Goal: Contribute content

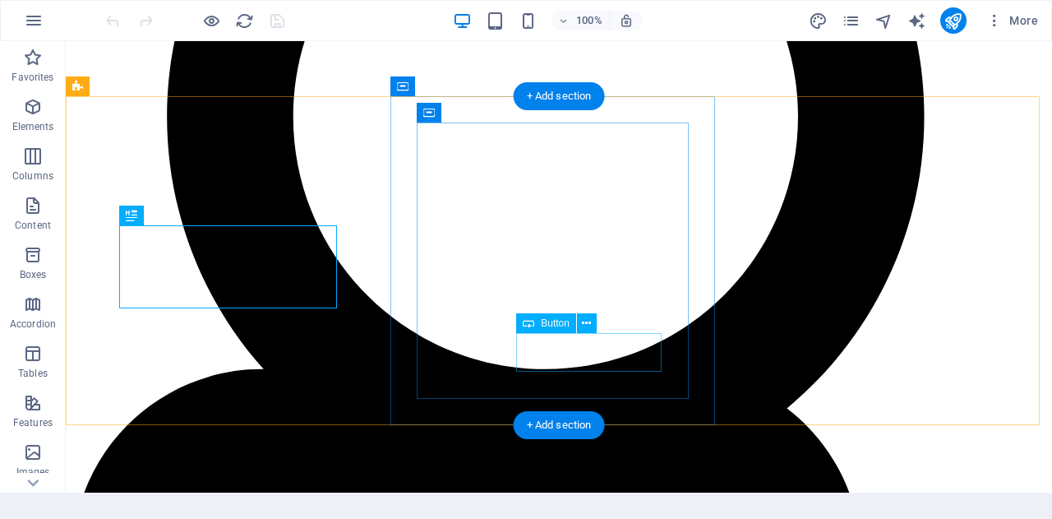
scroll to position [649, 0]
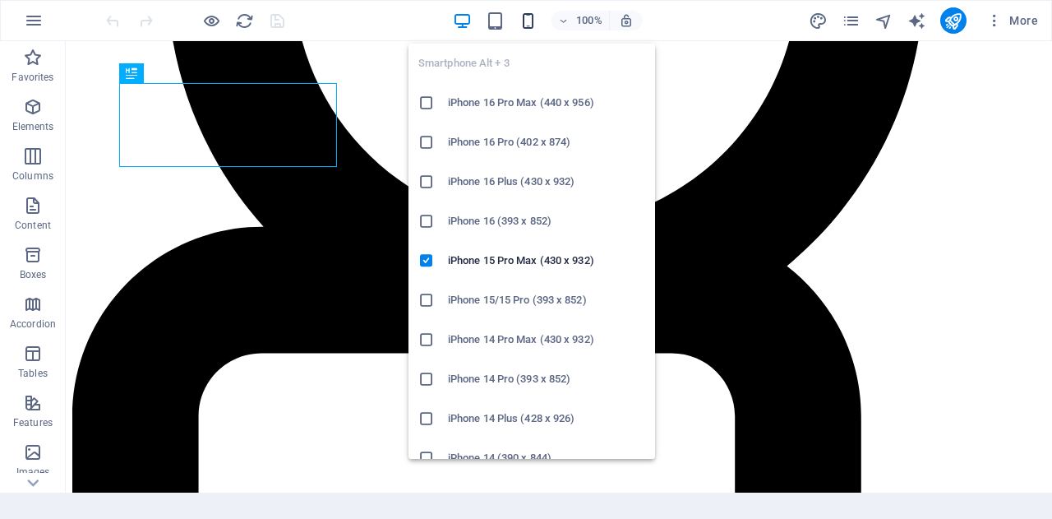
click at [527, 27] on icon "button" at bounding box center [528, 21] width 19 height 19
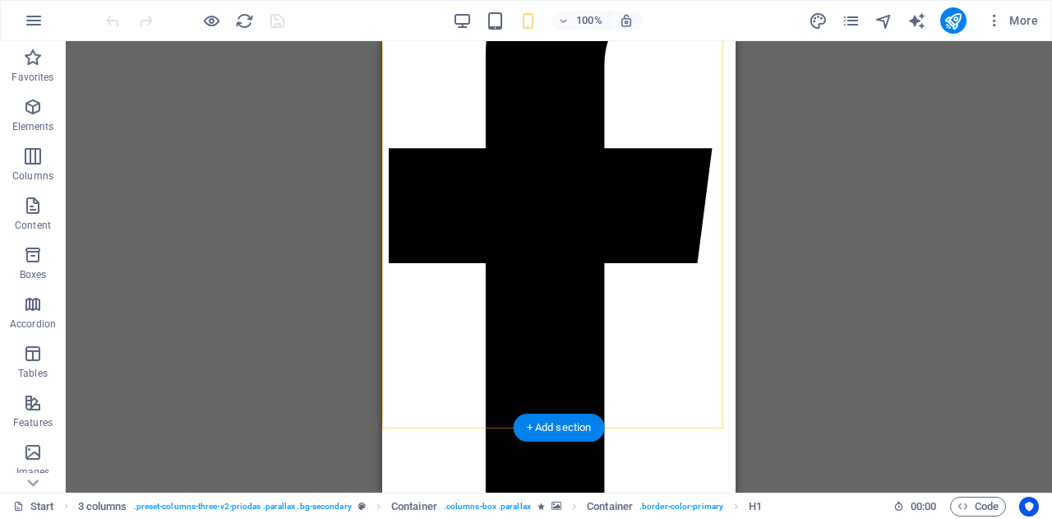
scroll to position [1059, 0]
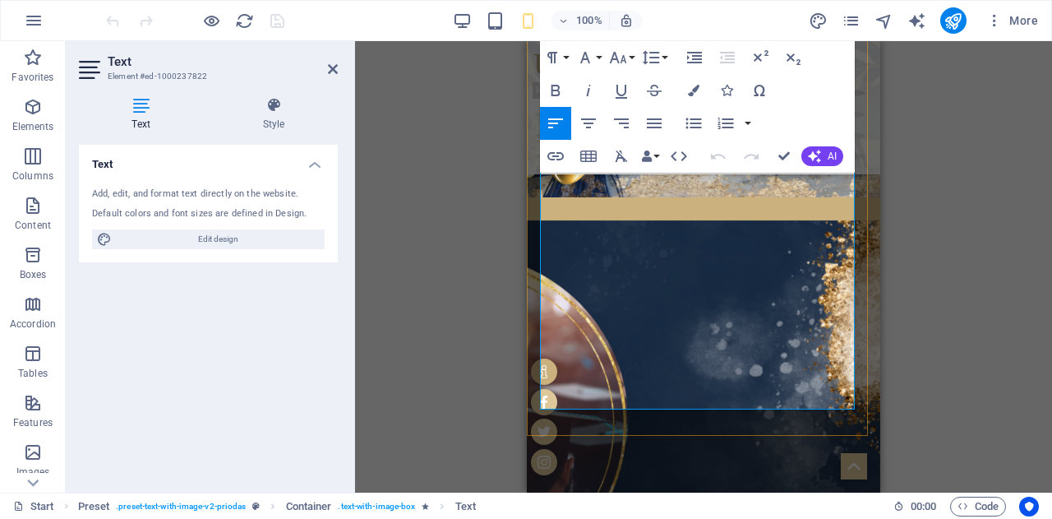
scroll to position [999, 0]
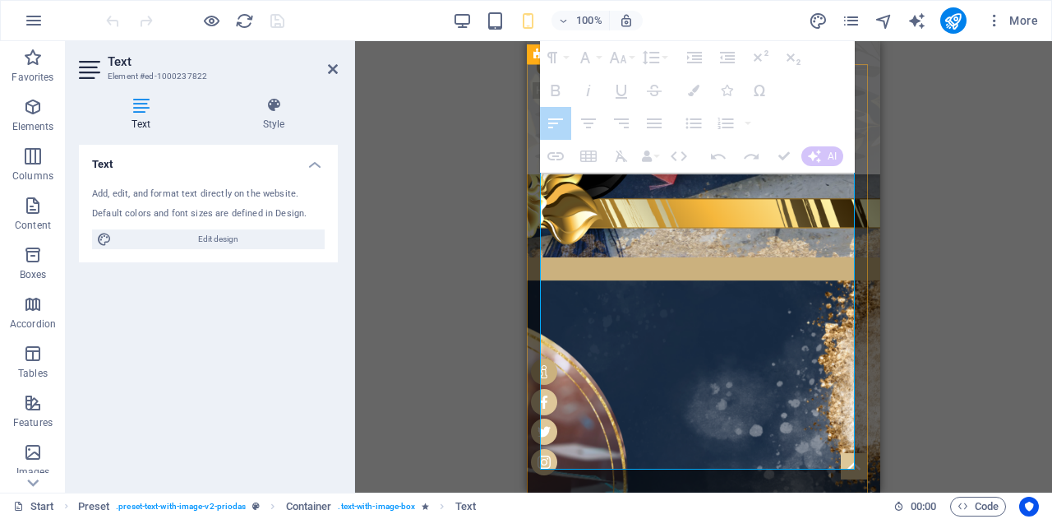
drag, startPoint x: 551, startPoint y: 284, endPoint x: 784, endPoint y: 468, distance: 297.3
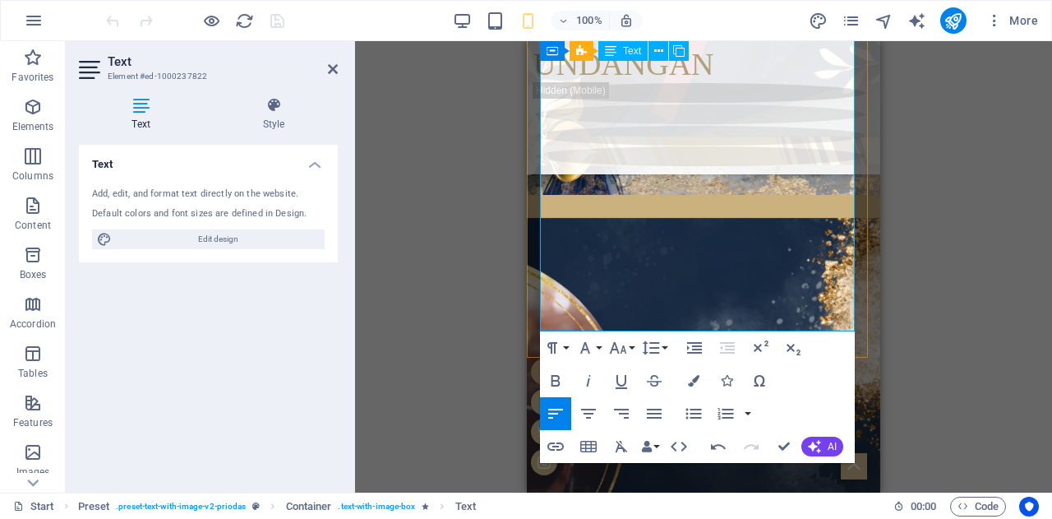
scroll to position [1054, 0]
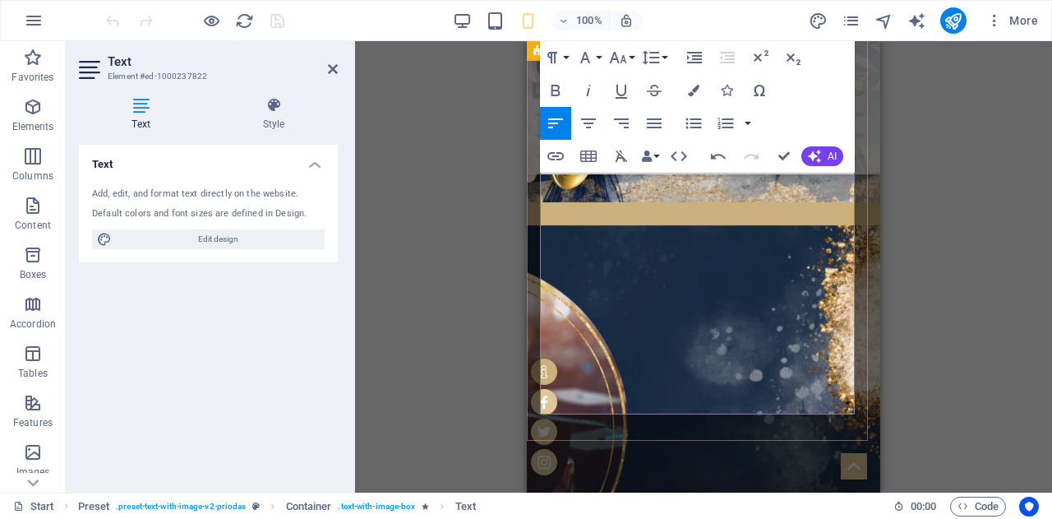
drag, startPoint x: 672, startPoint y: 234, endPoint x: 641, endPoint y: 256, distance: 37.8
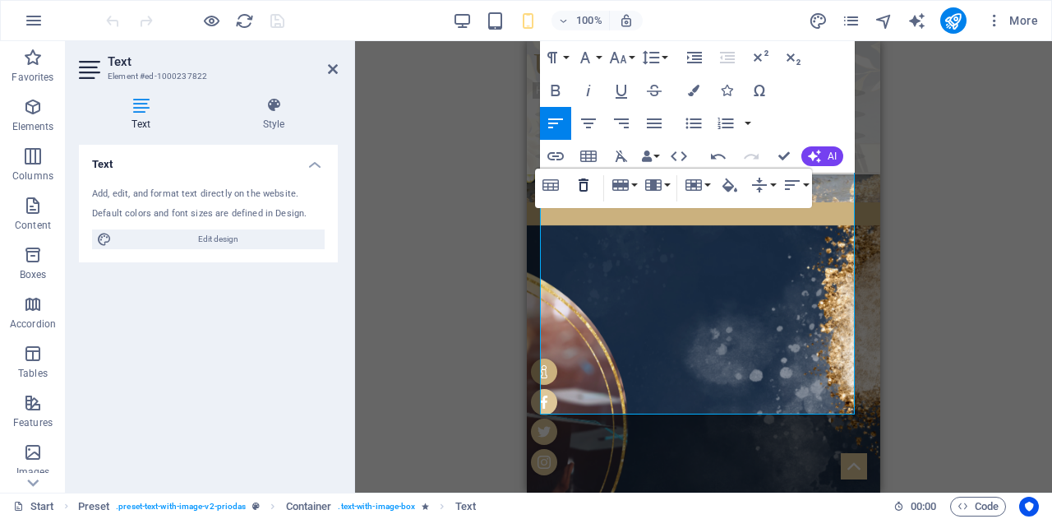
click at [587, 183] on icon "button" at bounding box center [584, 184] width 10 height 13
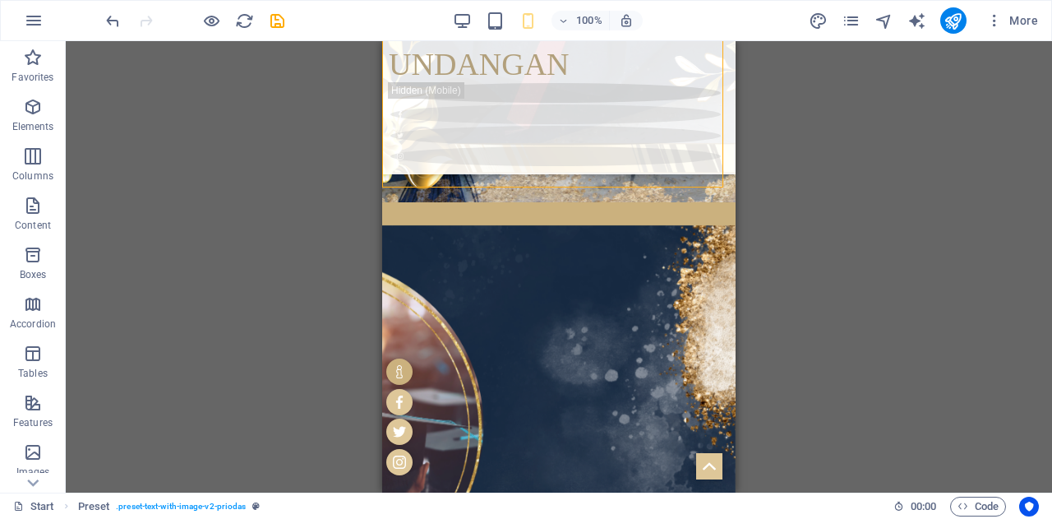
click at [959, 177] on div "H1 3 columns Container Container Banner Container Banner H2 Container Container…" at bounding box center [559, 266] width 986 height 451
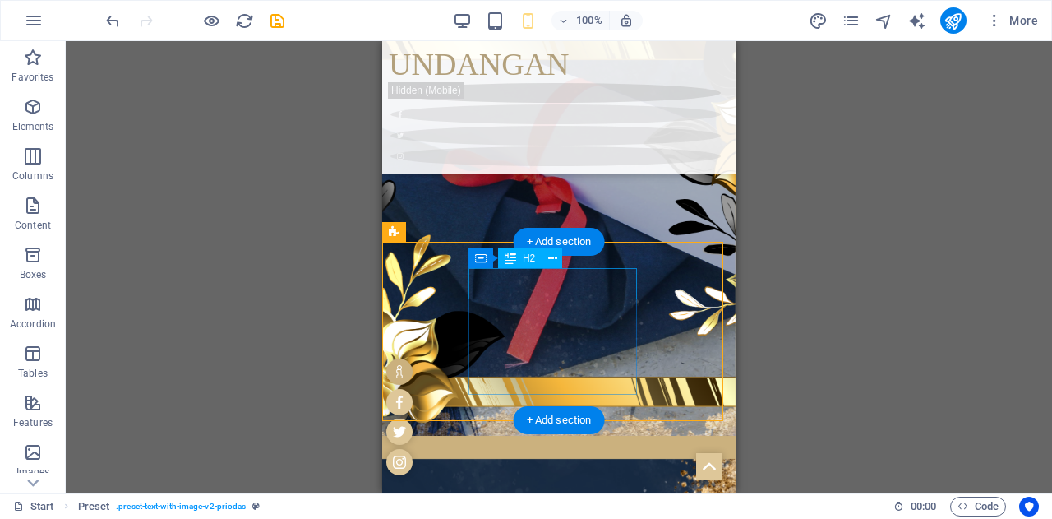
scroll to position [819, 0]
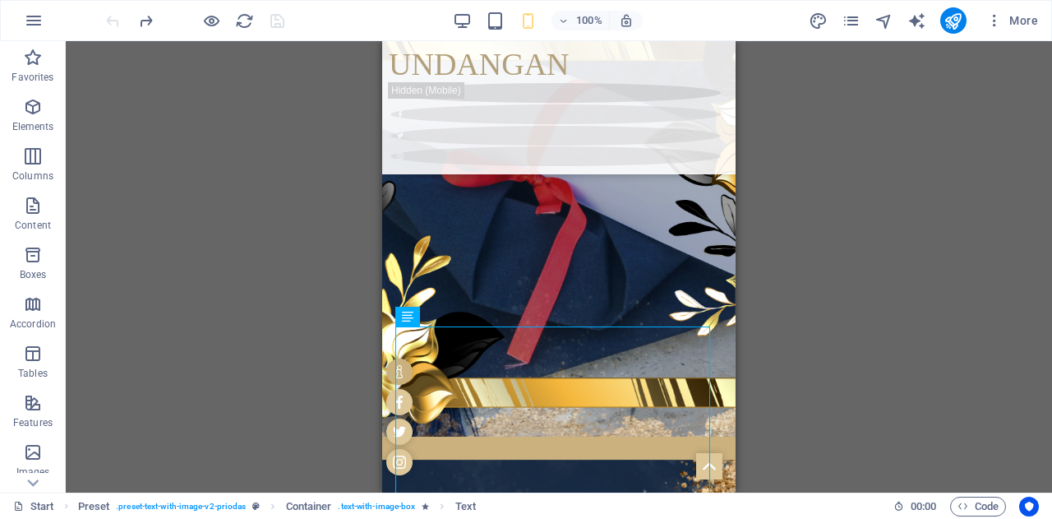
click at [803, 363] on div "H1 3 columns Container Container Banner Container Banner H2 Container Container…" at bounding box center [559, 266] width 986 height 451
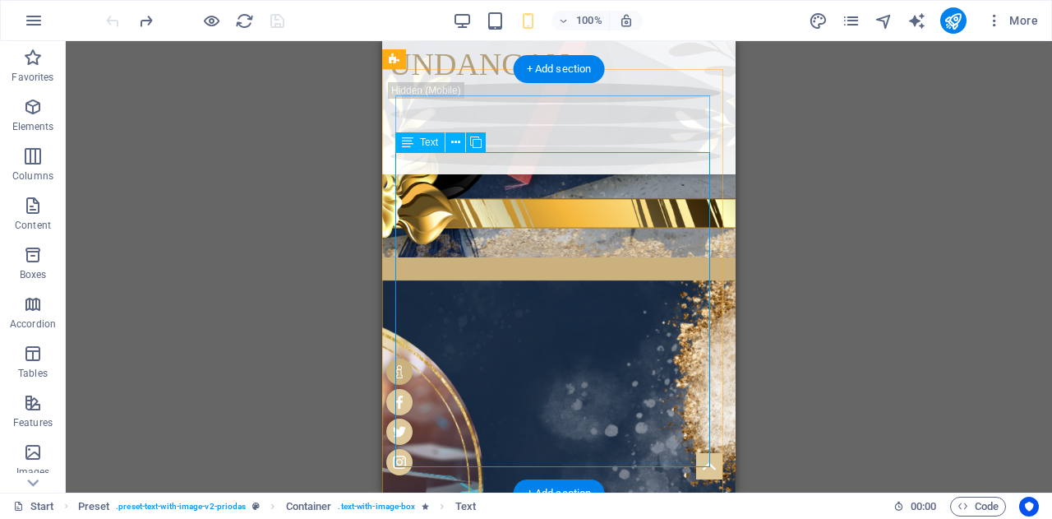
scroll to position [1000, 0]
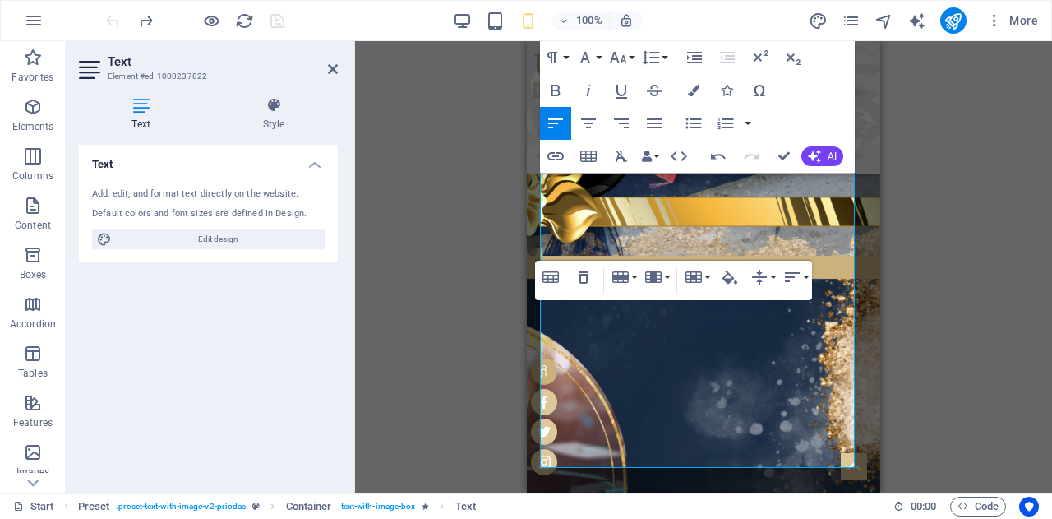
click at [800, 114] on div "Paragraph Format Normal Heading 1 Heading 2 Heading 3 Heading 4 Heading 5 Headi…" at bounding box center [697, 106] width 315 height 131
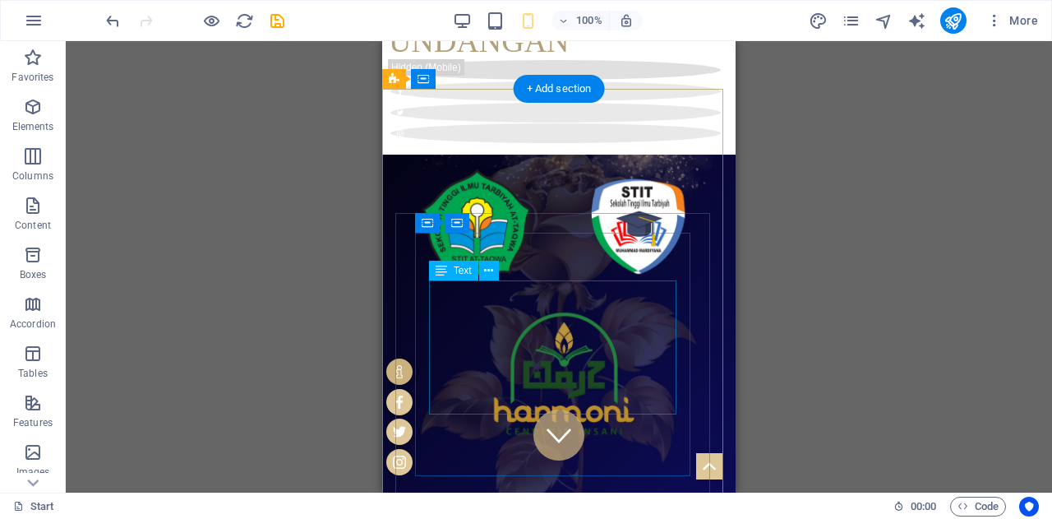
scroll to position [0, 0]
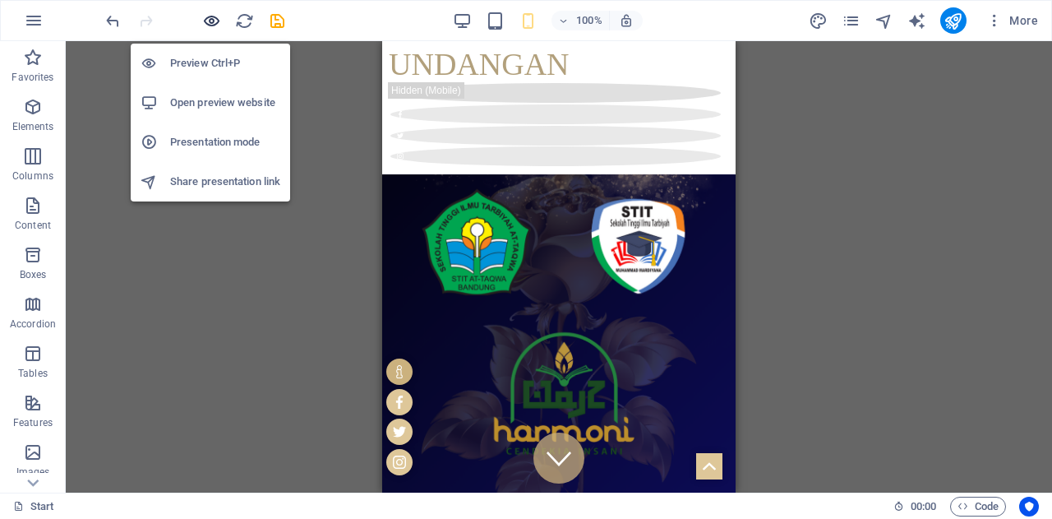
click at [211, 27] on icon "button" at bounding box center [211, 21] width 19 height 19
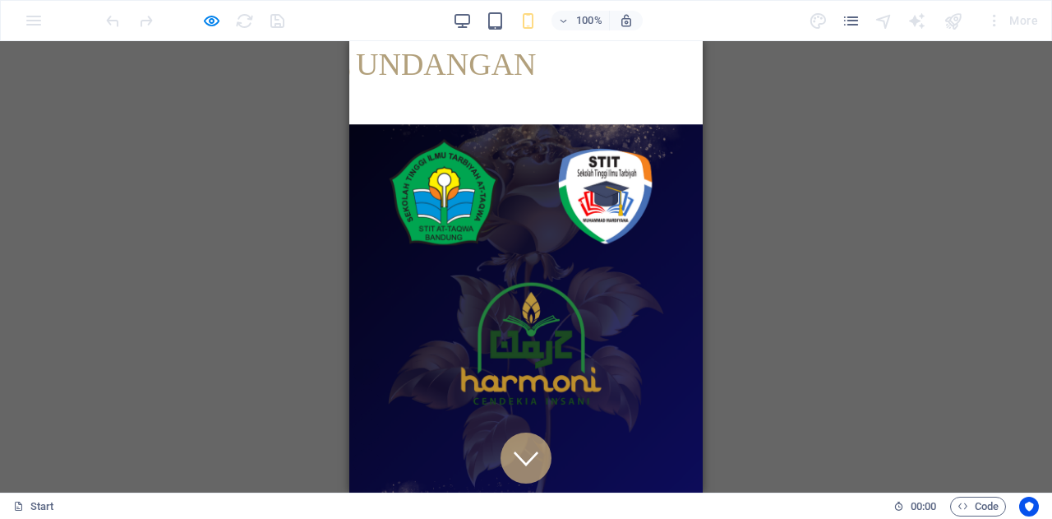
scroll to position [234, 0]
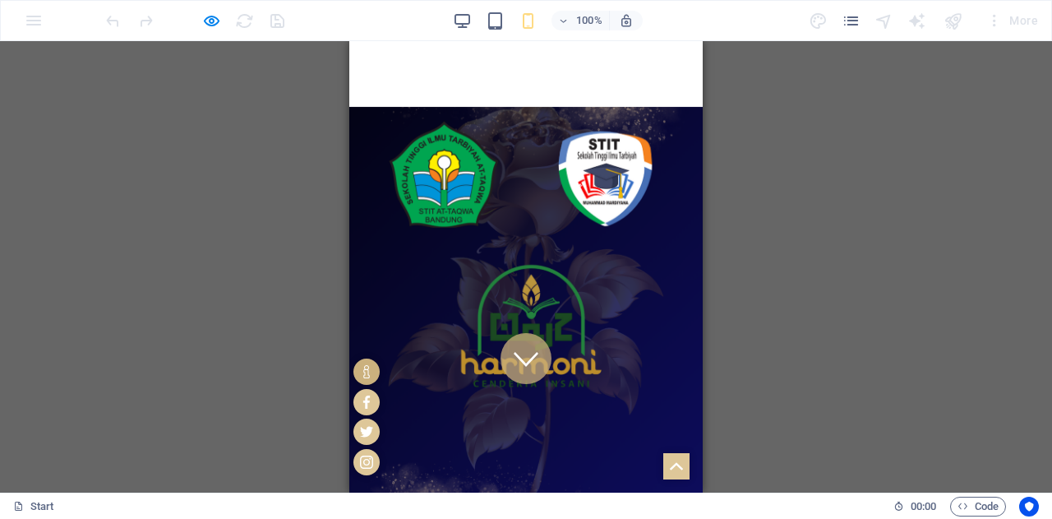
scroll to position [0, 0]
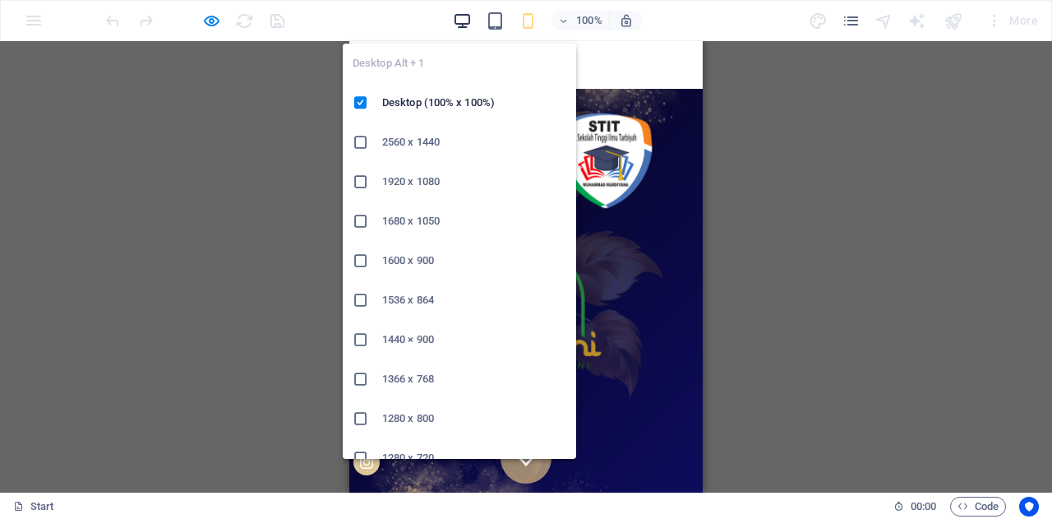
click at [462, 20] on icon "button" at bounding box center [462, 21] width 19 height 19
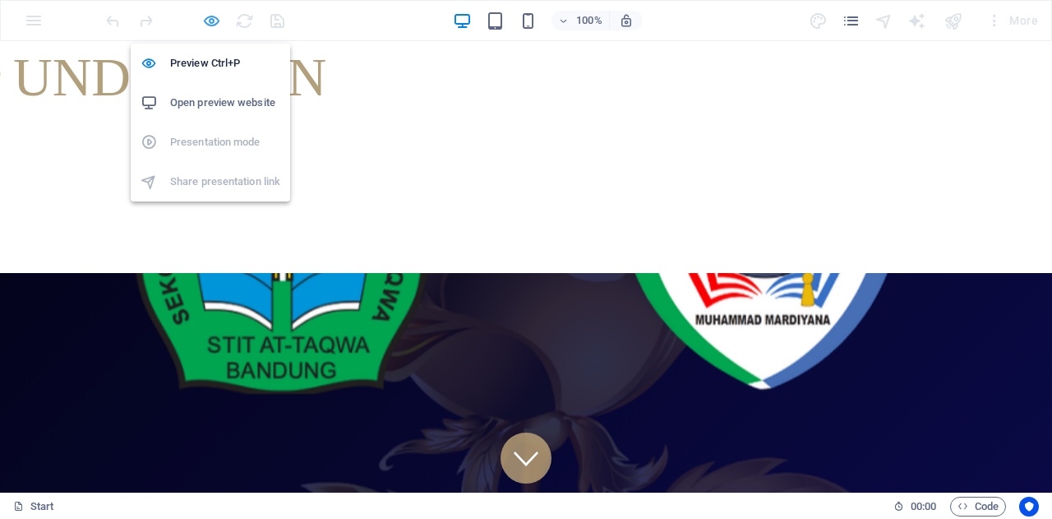
click at [202, 12] on icon "button" at bounding box center [211, 21] width 19 height 19
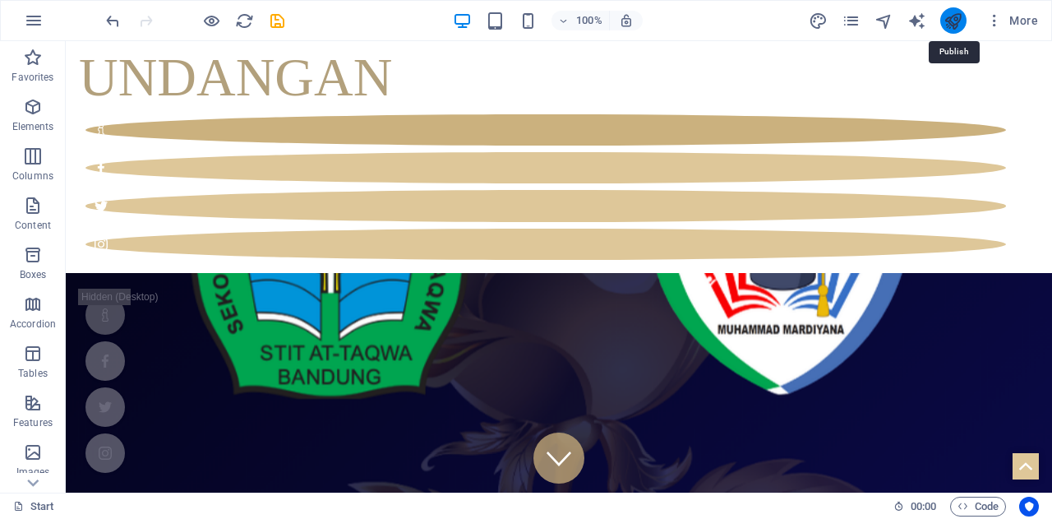
click at [953, 20] on icon "publish" at bounding box center [952, 21] width 19 height 19
